Goal: Transaction & Acquisition: Book appointment/travel/reservation

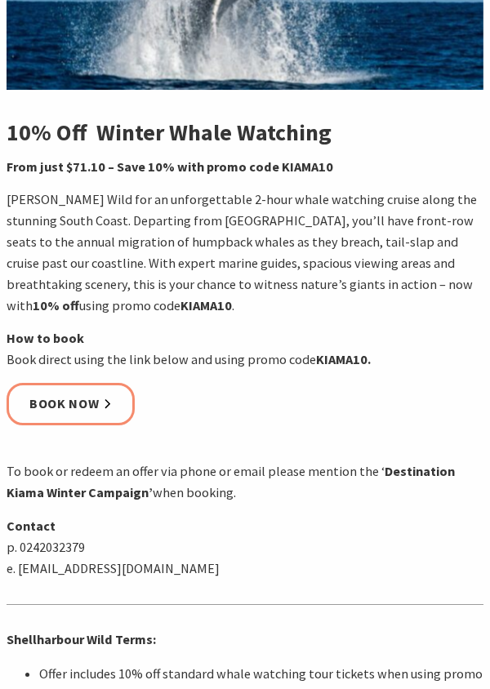
scroll to position [416, 0]
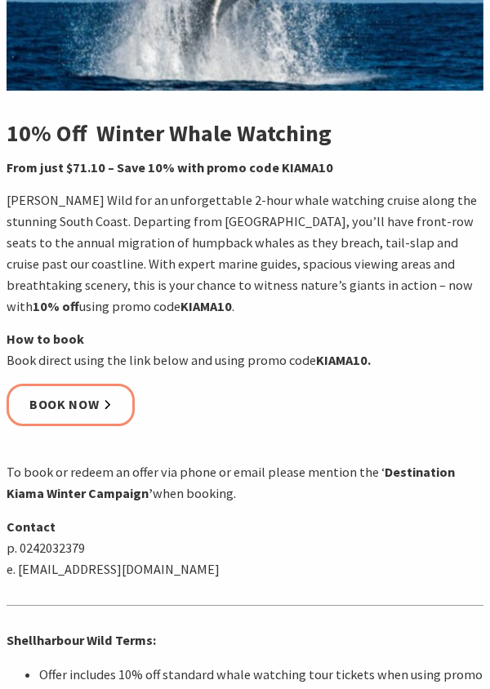
click at [86, 404] on link "Book now" at bounding box center [71, 405] width 128 height 42
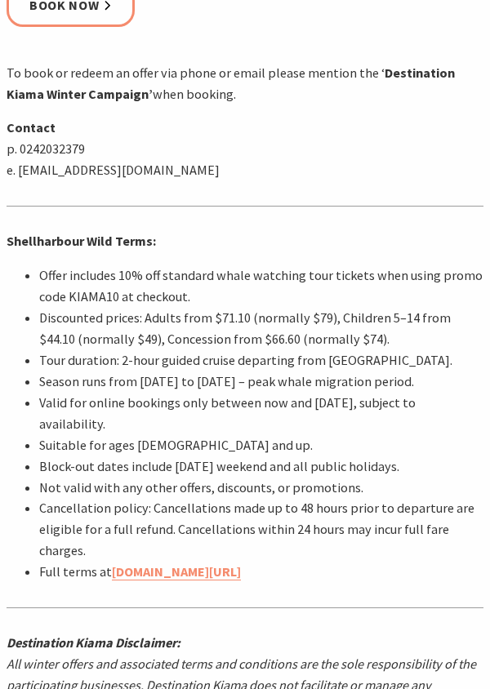
scroll to position [817, 0]
